Goal: Complete application form

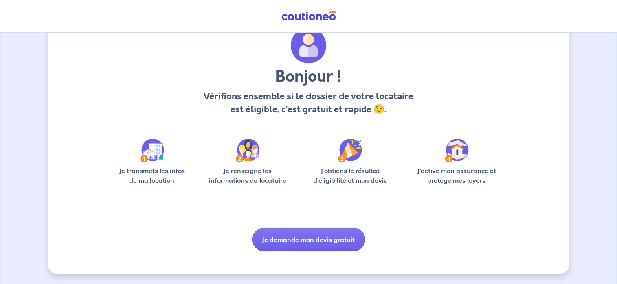
scroll to position [18, 0]
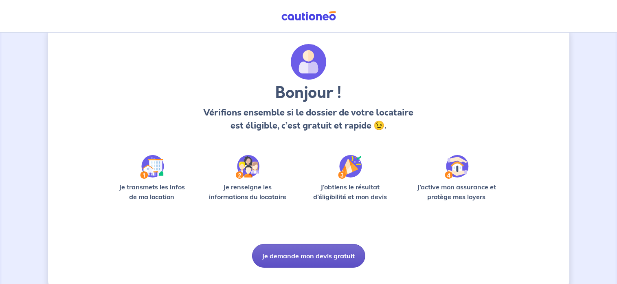
click at [275, 253] on button "Je demande mon devis gratuit" at bounding box center [308, 256] width 113 height 24
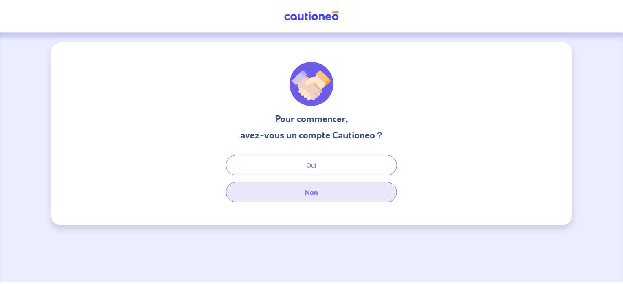
click at [269, 195] on button "Non" at bounding box center [311, 192] width 171 height 20
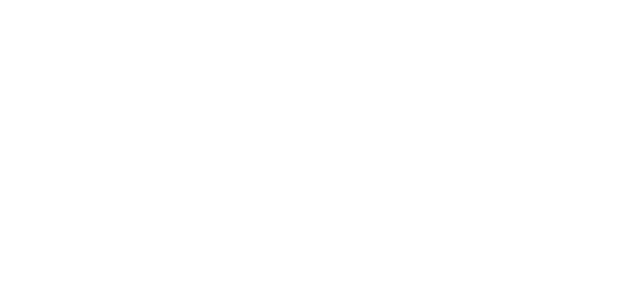
select select "FR"
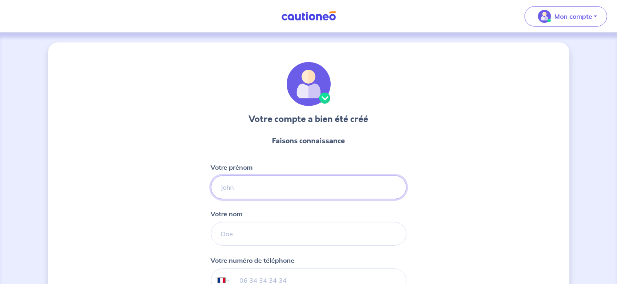
click at [250, 189] on input "Votre prénom" at bounding box center [309, 187] width 196 height 24
type input "Clément"
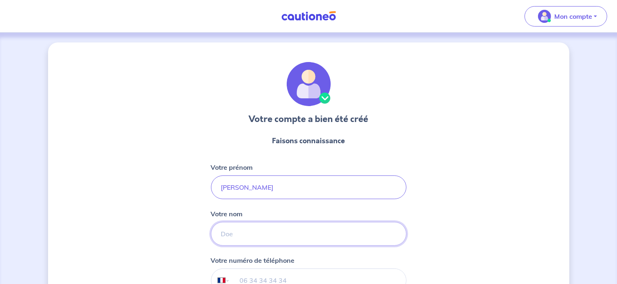
click at [228, 234] on input "Votre nom" at bounding box center [309, 234] width 196 height 24
type input "FUMEY"
click at [235, 274] on input "tel" at bounding box center [318, 280] width 176 height 23
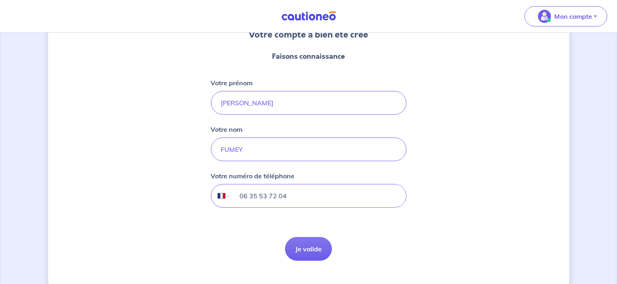
scroll to position [86, 0]
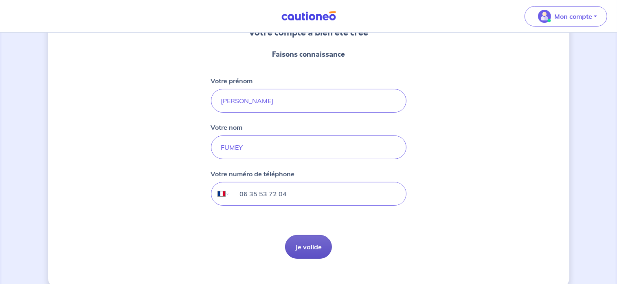
type input "06 35 53 72 04"
click at [306, 239] on button "Je valide" at bounding box center [308, 247] width 47 height 24
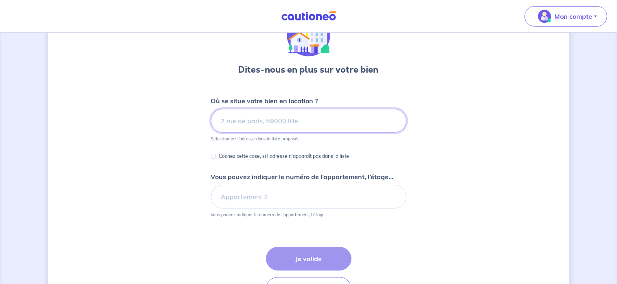
scroll to position [73, 0]
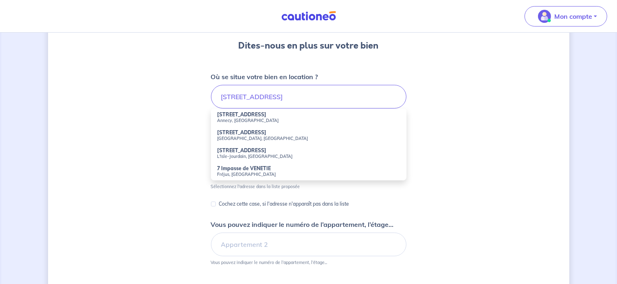
click at [256, 117] on small "Annecy, France" at bounding box center [309, 120] width 183 height 6
type input "7 Rue de Vénétie, Annecy, France"
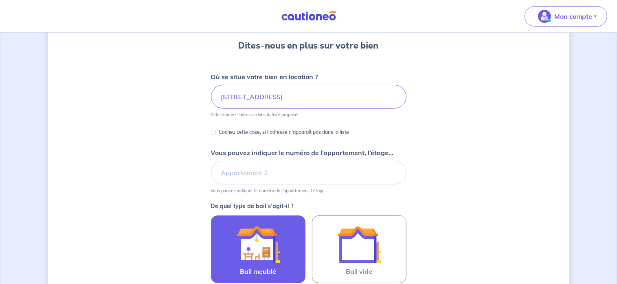
click at [275, 247] on img at bounding box center [258, 244] width 44 height 44
click at [0, 0] on input "Bail meublé" at bounding box center [0, 0] width 0 height 0
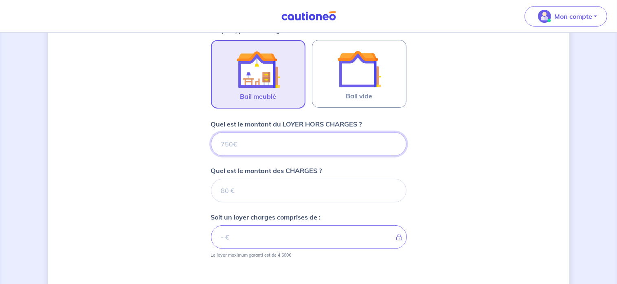
scroll to position [250, 0]
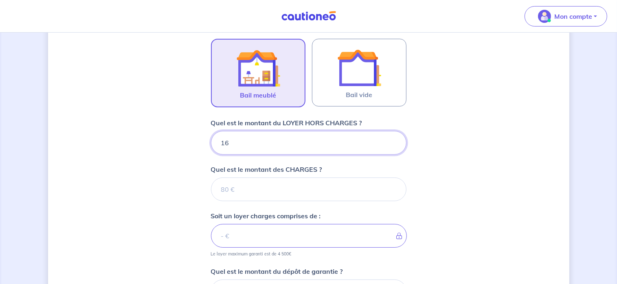
type input "162"
type input "1620"
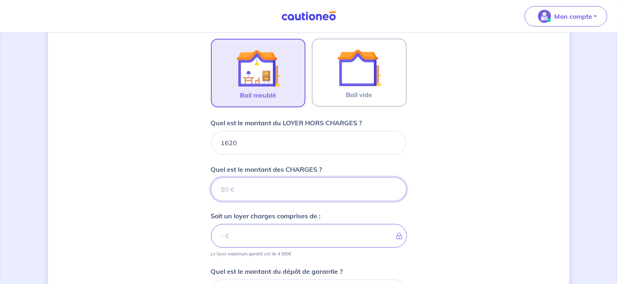
click at [266, 187] on input "Quel est le montant des CHARGES ?" at bounding box center [309, 189] width 196 height 24
type input "130"
type input "1750"
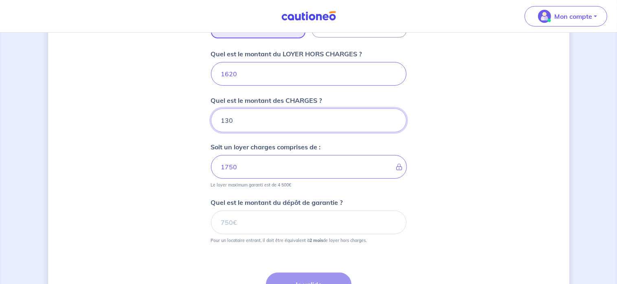
scroll to position [319, 0]
type input "130"
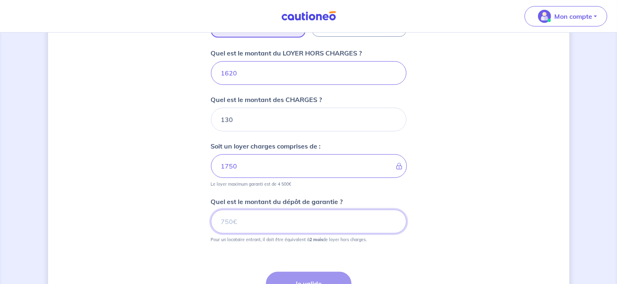
click at [288, 218] on input "Quel est le montant du dépôt de garantie ?" at bounding box center [309, 221] width 196 height 24
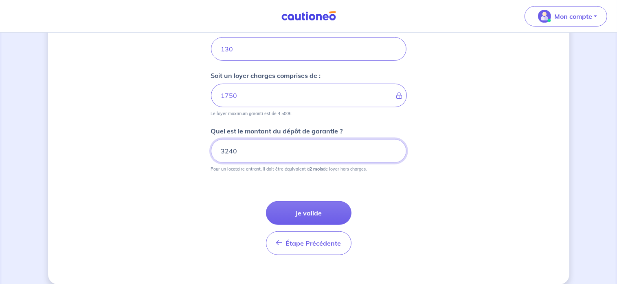
scroll to position [398, 0]
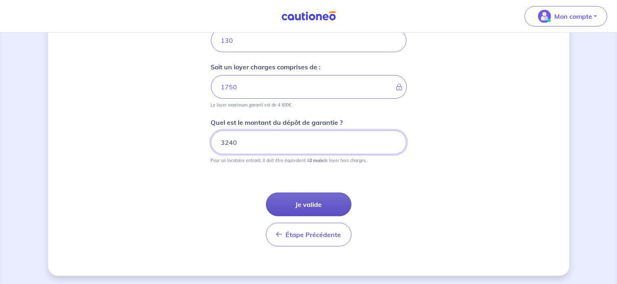
type input "3240"
click at [324, 205] on button "Je valide" at bounding box center [309, 204] width 86 height 24
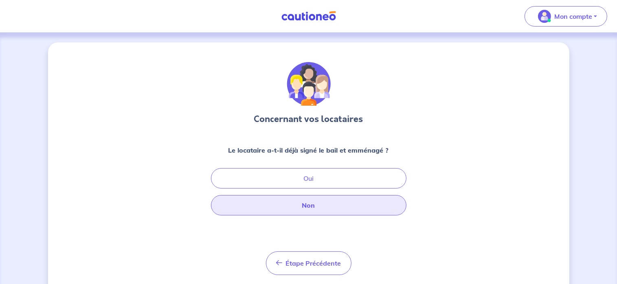
click at [315, 207] on button "Non" at bounding box center [309, 205] width 196 height 20
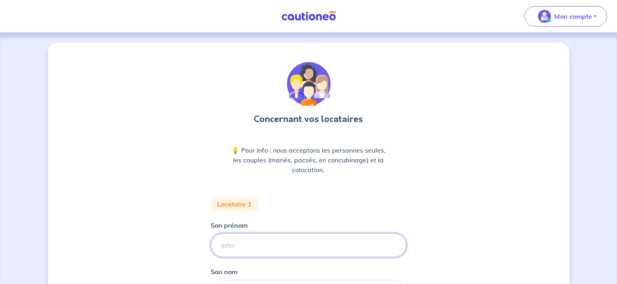
click at [243, 246] on input "Son prénom" at bounding box center [309, 245] width 196 height 24
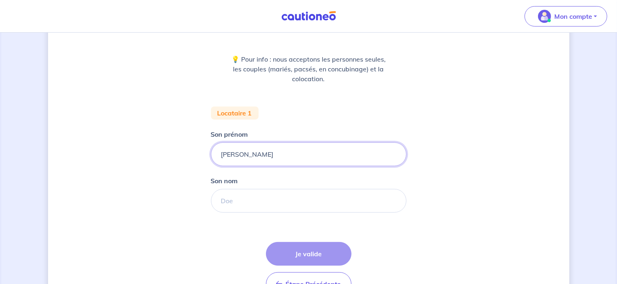
scroll to position [96, 0]
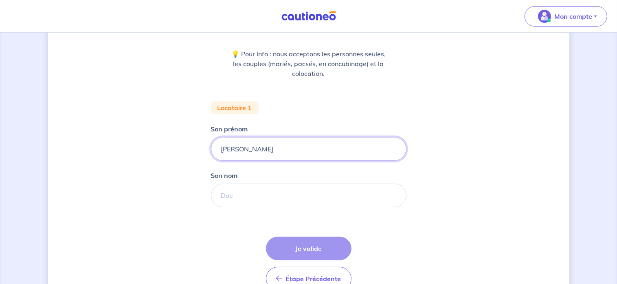
type input "Nicolas"
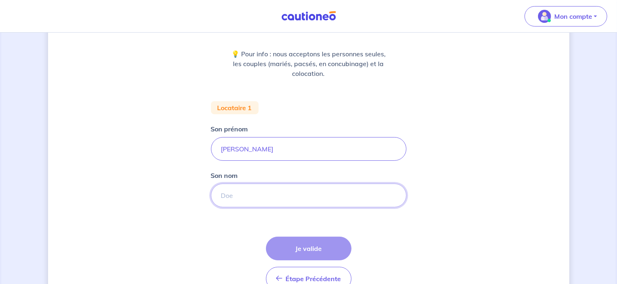
click at [290, 192] on input "Son nom" at bounding box center [309, 195] width 196 height 24
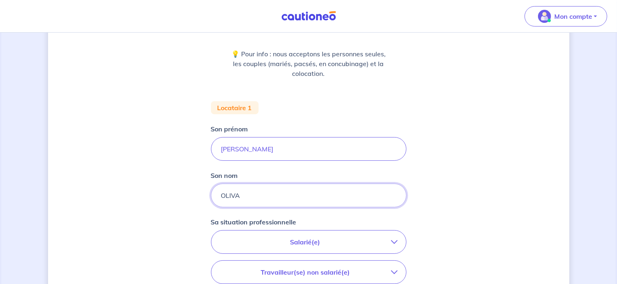
type input "OLIVA"
click at [280, 244] on p "Salarié(e)" at bounding box center [306, 242] width 172 height 10
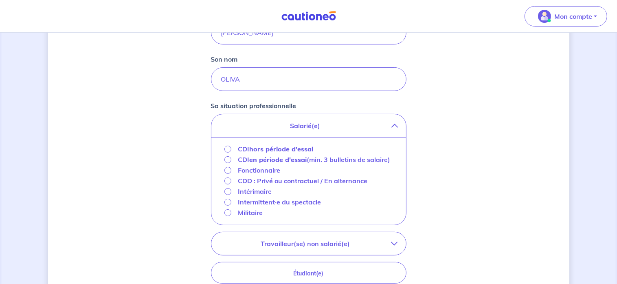
scroll to position [222, 0]
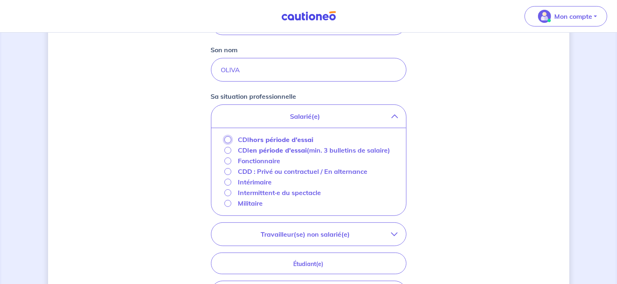
click at [229, 138] on input "CDI hors période d'essai" at bounding box center [228, 139] width 7 height 7
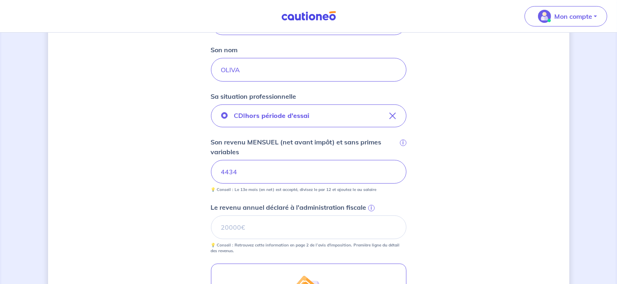
click at [368, 204] on div "i" at bounding box center [371, 207] width 8 height 8
click at [368, 215] on input "Le revenu annuel déclaré à l'administration fiscale i" at bounding box center [309, 227] width 196 height 24
click at [372, 206] on span "i" at bounding box center [371, 208] width 7 height 7
click at [372, 215] on input "Le revenu annuel déclaré à l'administration fiscale i" at bounding box center [309, 227] width 196 height 24
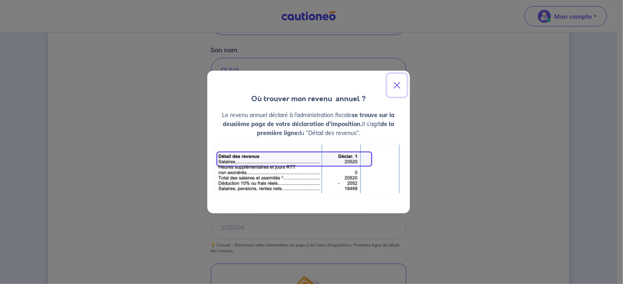
click at [396, 83] on button "Close" at bounding box center [397, 85] width 20 height 23
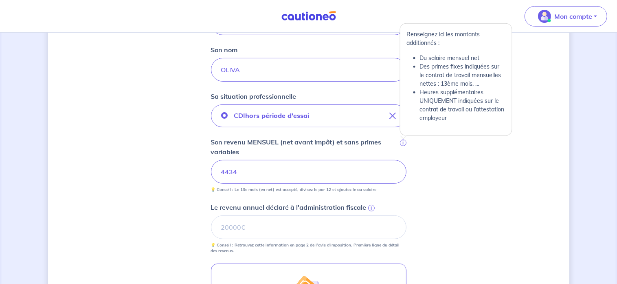
click at [403, 141] on span "i" at bounding box center [403, 142] width 7 height 7
click at [403, 160] on input "4434" at bounding box center [309, 172] width 196 height 24
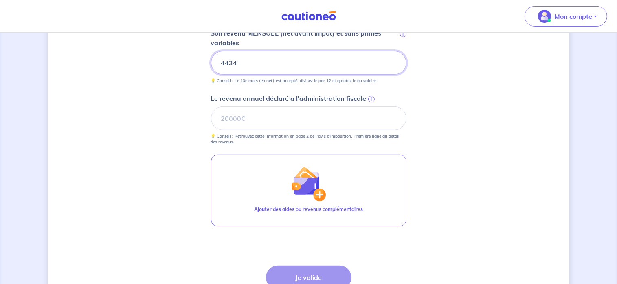
scroll to position [355, 0]
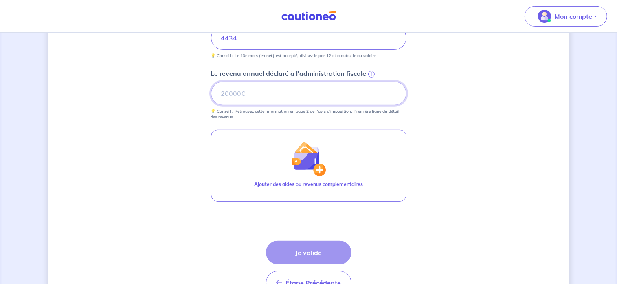
click at [294, 90] on input "Le revenu annuel déclaré à l'administration fiscale i" at bounding box center [309, 93] width 196 height 24
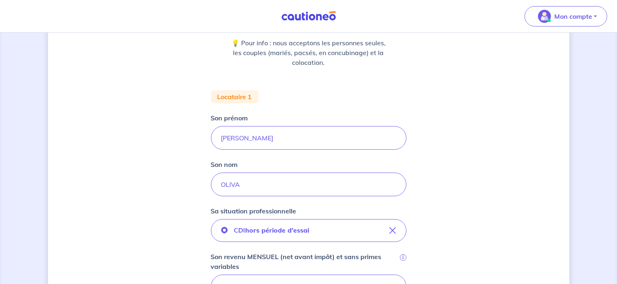
scroll to position [145, 0]
